Goal: Task Accomplishment & Management: Manage account settings

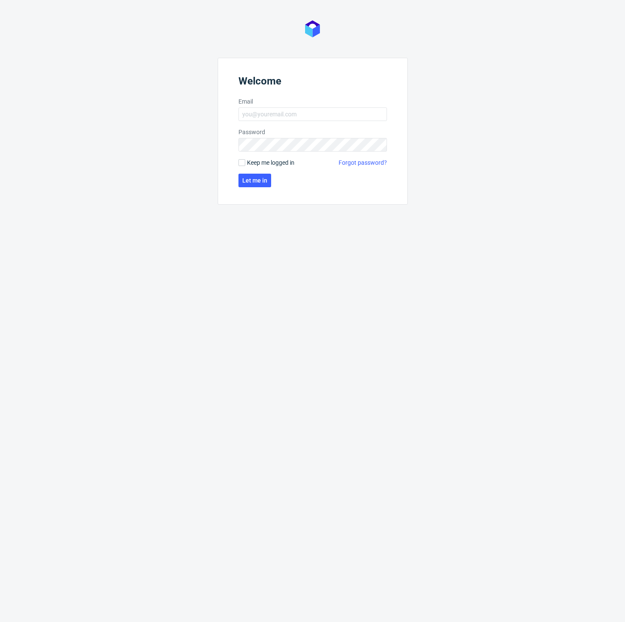
click at [366, 121] on form "Welcome Email Password Keep me logged in Forgot password? Let me in" at bounding box center [313, 131] width 190 height 147
click at [381, 113] on input "Email" at bounding box center [312, 114] width 148 height 14
click at [0, 621] on com-1password-button at bounding box center [0, 622] width 0 height 0
click at [294, 82] on header "Welcome" at bounding box center [312, 82] width 148 height 15
drag, startPoint x: 285, startPoint y: 104, endPoint x: 283, endPoint y: 110, distance: 6.1
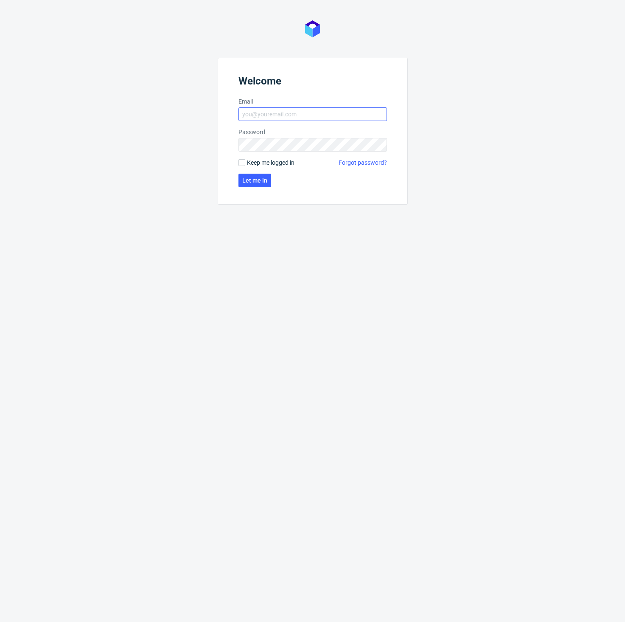
click at [285, 104] on label "Email" at bounding box center [312, 101] width 148 height 8
click at [285, 107] on input "Email" at bounding box center [312, 114] width 148 height 14
click at [283, 111] on input "Email" at bounding box center [312, 114] width 148 height 14
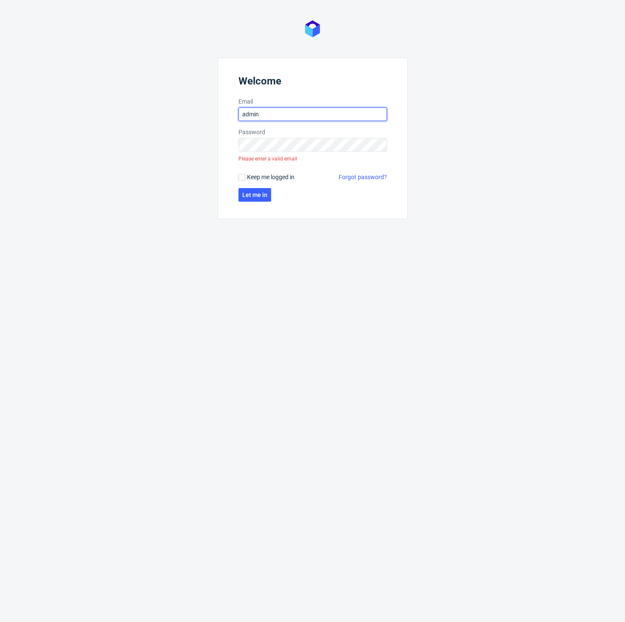
type input "[EMAIL_ADDRESS][DOMAIN_NAME]"
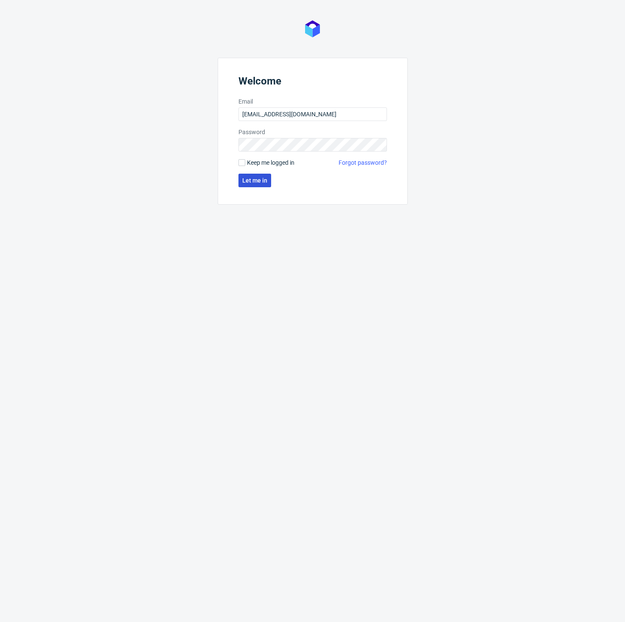
click at [257, 180] on span "Let me in" at bounding box center [254, 180] width 25 height 6
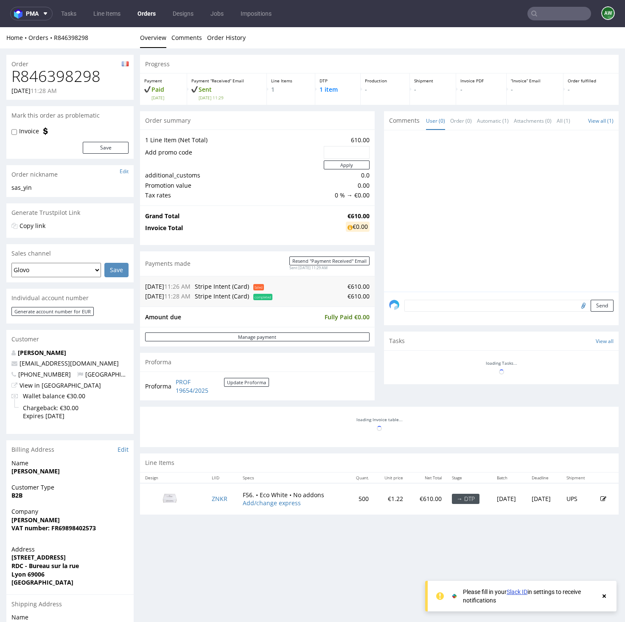
click at [556, 595] on icon at bounding box center [604, 595] width 8 height 7
